Goal: Complete application form

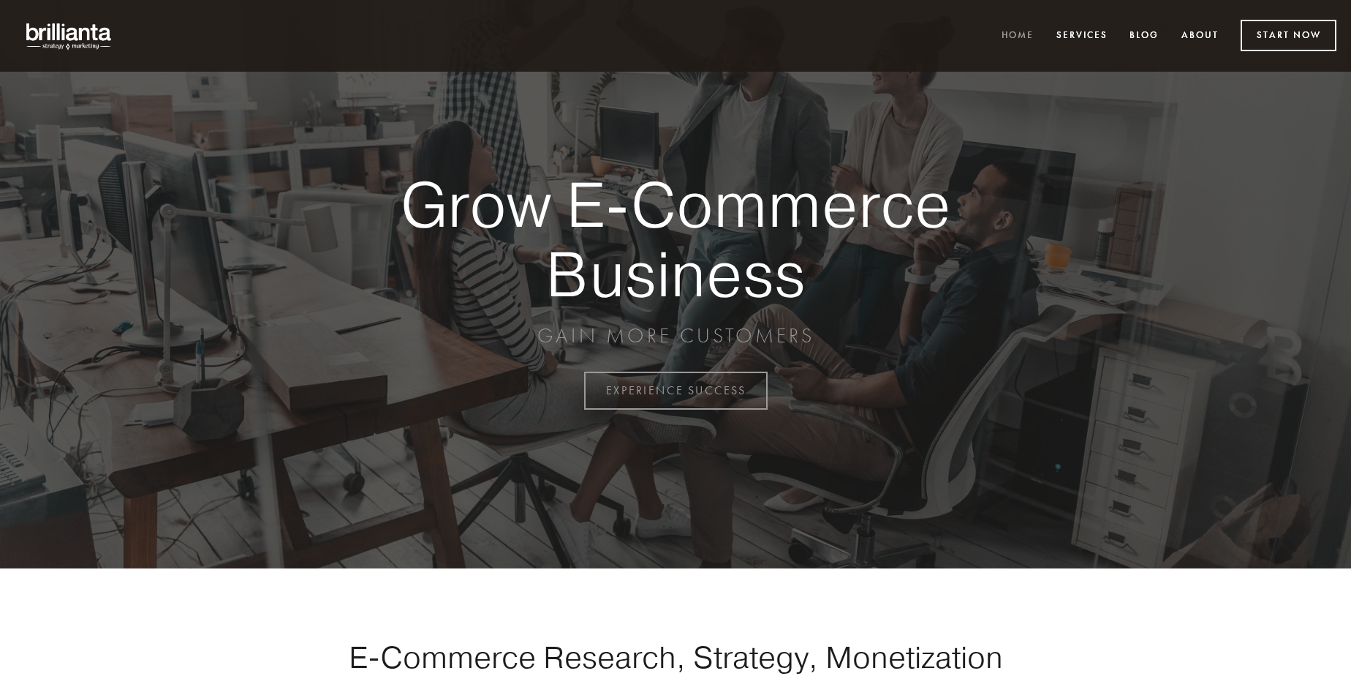
scroll to position [3833, 0]
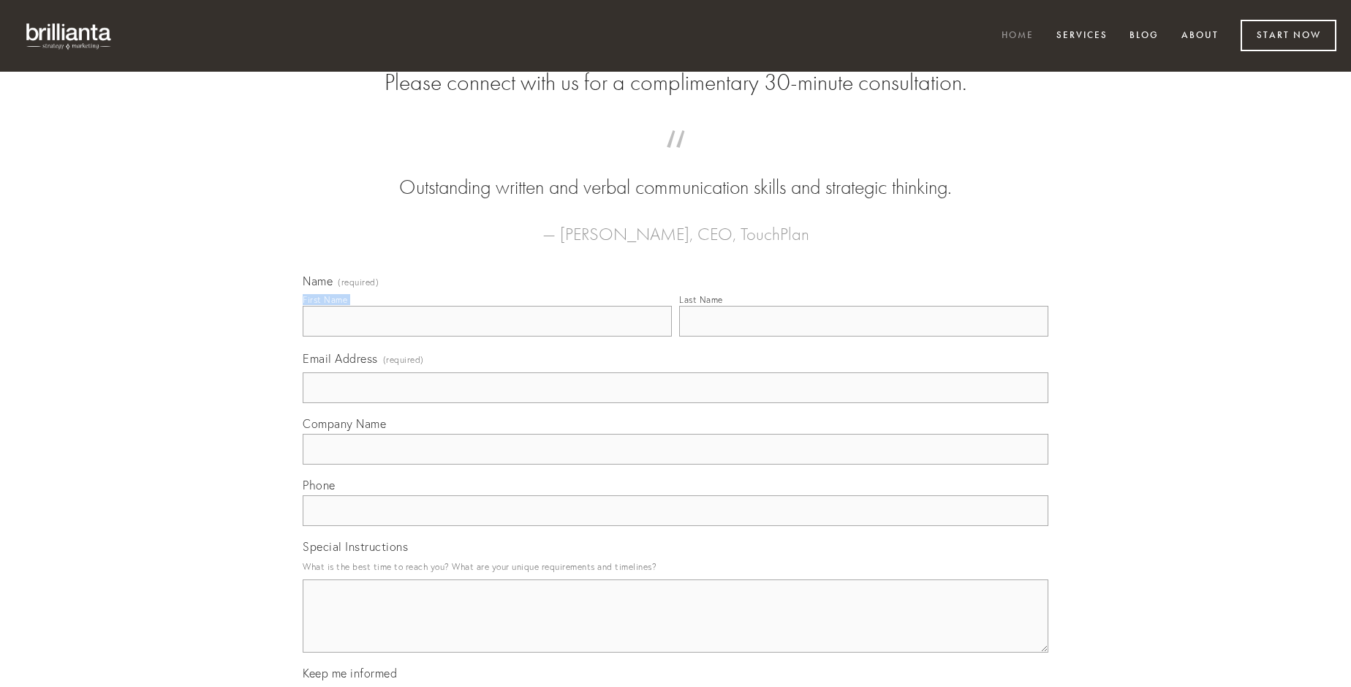
type input "[PERSON_NAME]"
click at [864, 336] on input "Last Name" at bounding box center [863, 321] width 369 height 31
type input "[PERSON_NAME]"
click at [676, 403] on input "Email Address (required)" at bounding box center [676, 387] width 746 height 31
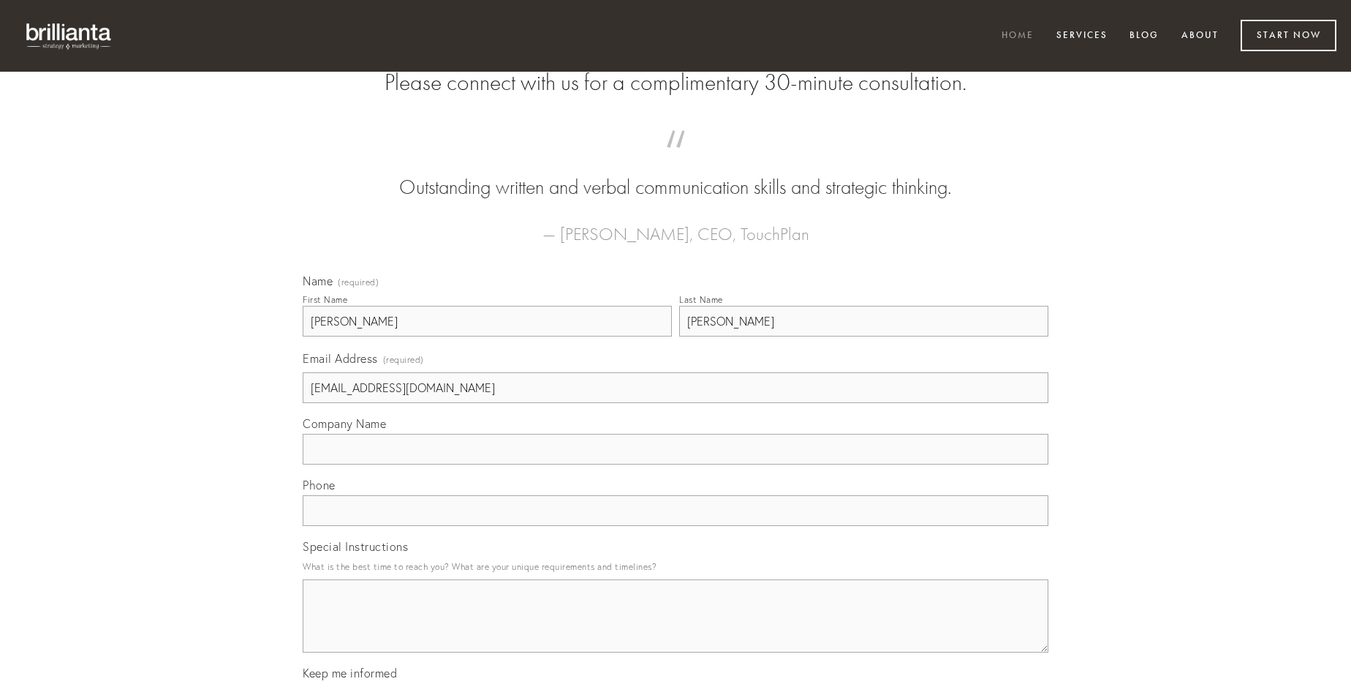
type input "[EMAIL_ADDRESS][DOMAIN_NAME]"
click at [676, 464] on input "Company Name" at bounding box center [676, 449] width 746 height 31
type input "coepi"
click at [676, 526] on input "text" at bounding box center [676, 510] width 746 height 31
click at [676, 629] on textarea "Special Instructions" at bounding box center [676, 615] width 746 height 73
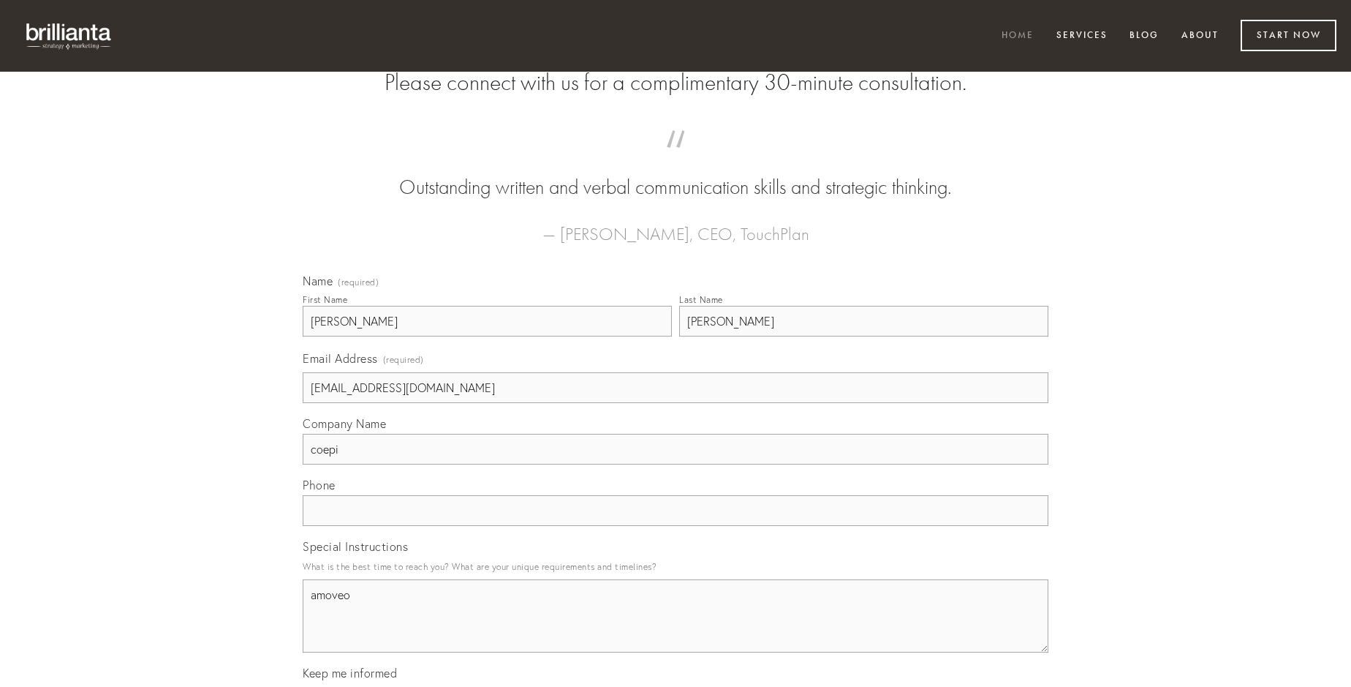
type textarea "amoveo"
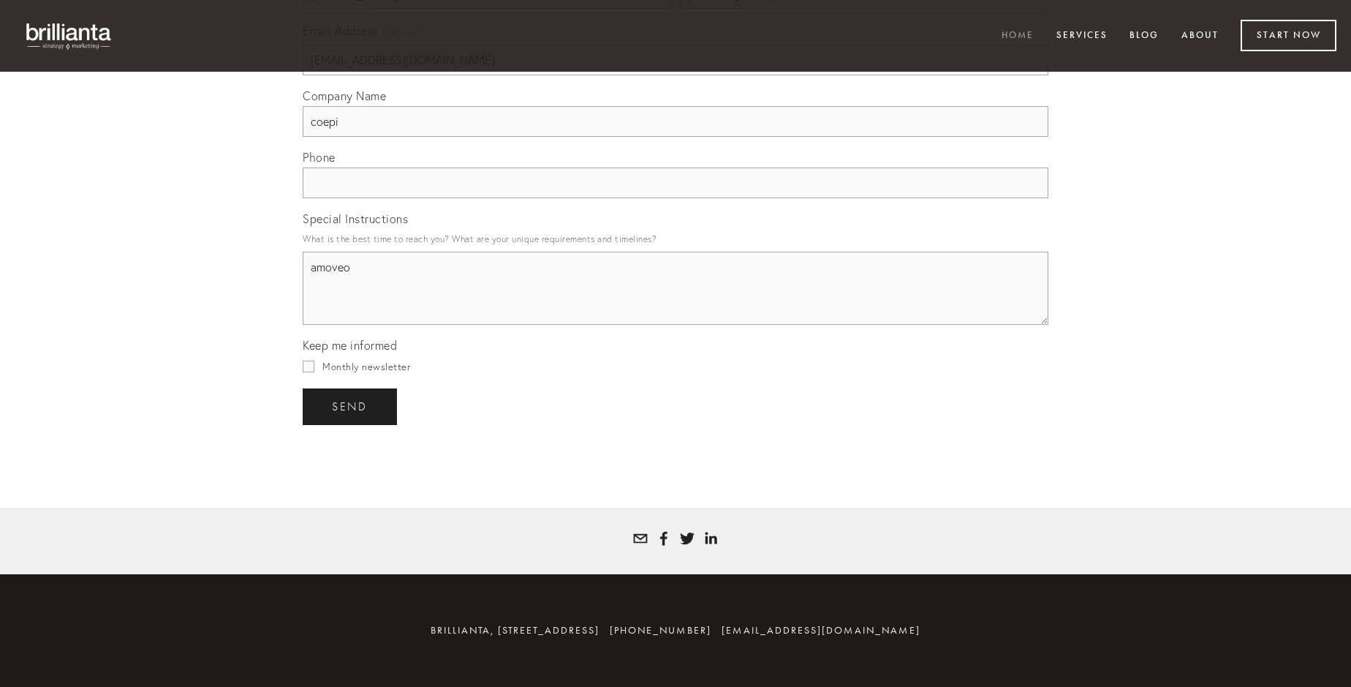
click at [351, 406] on span "send" at bounding box center [350, 406] width 36 height 13
